Goal: Register for event/course

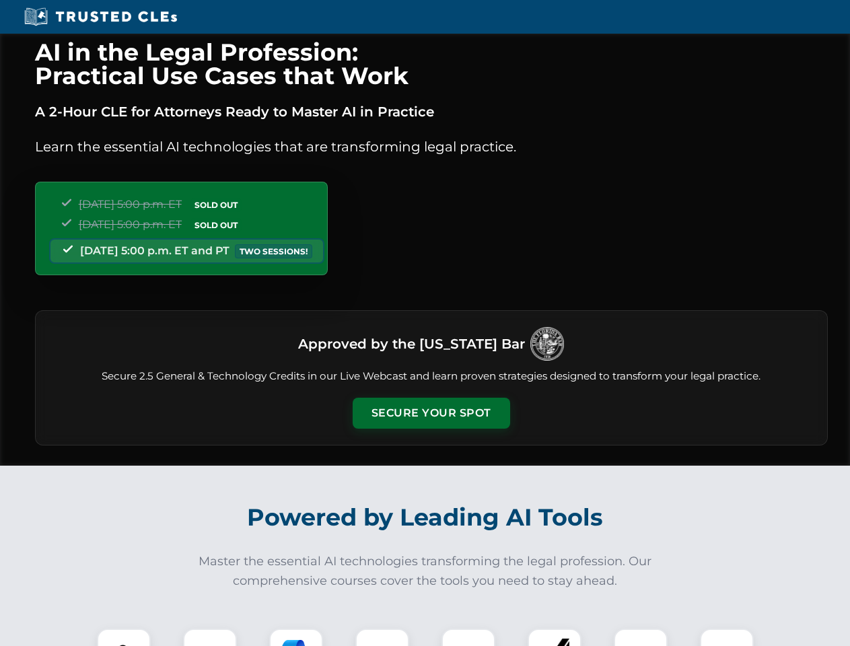
click at [430, 413] on button "Secure Your Spot" at bounding box center [430, 413] width 157 height 31
click at [124, 637] on img at bounding box center [123, 655] width 39 height 39
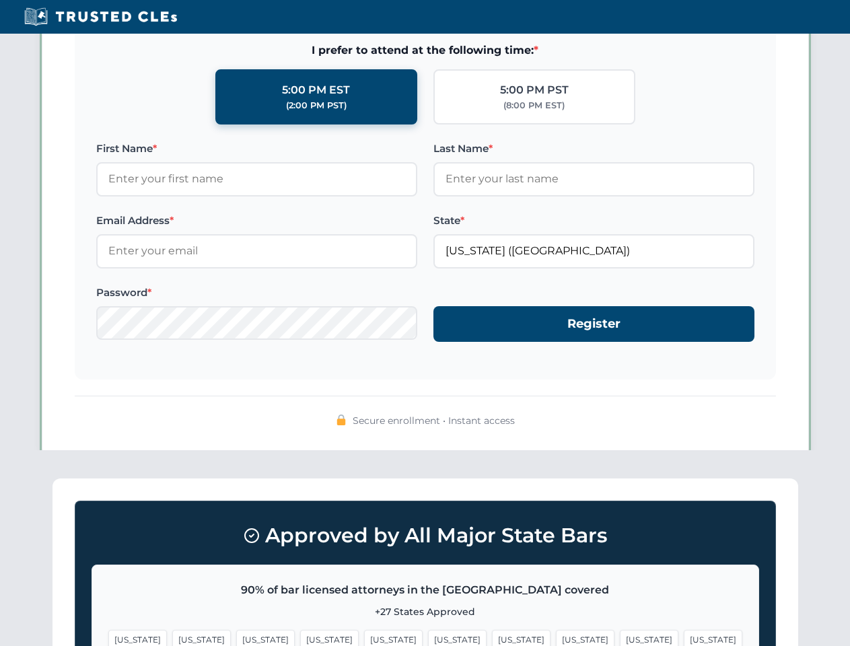
click at [492, 637] on span "[US_STATE]" at bounding box center [521, 640] width 59 height 20
click at [620, 637] on span "[US_STATE]" at bounding box center [649, 640] width 59 height 20
